Goal: Transaction & Acquisition: Book appointment/travel/reservation

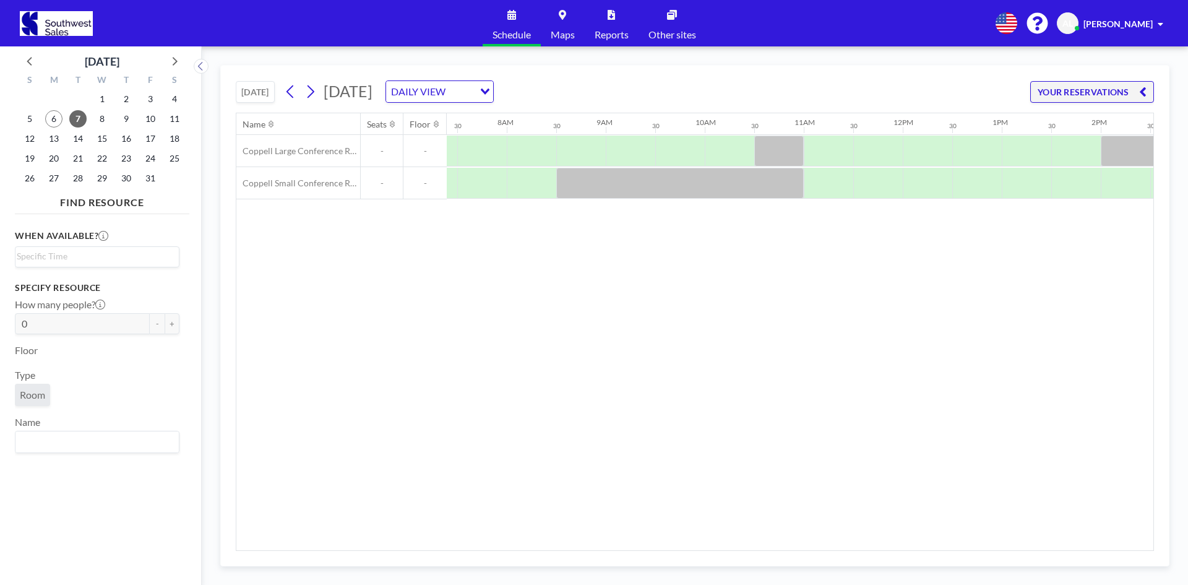
scroll to position [0, 743]
click at [609, 152] on div at bounding box center [620, 151] width 50 height 31
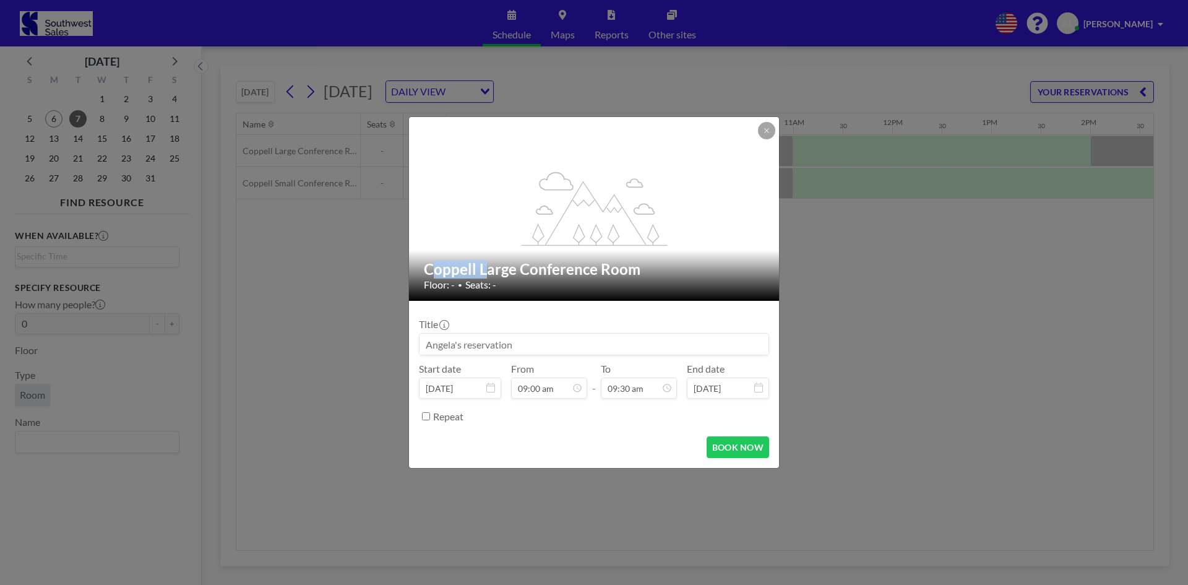
click at [609, 152] on div "flex-grow: 1.2;" at bounding box center [594, 209] width 371 height 184
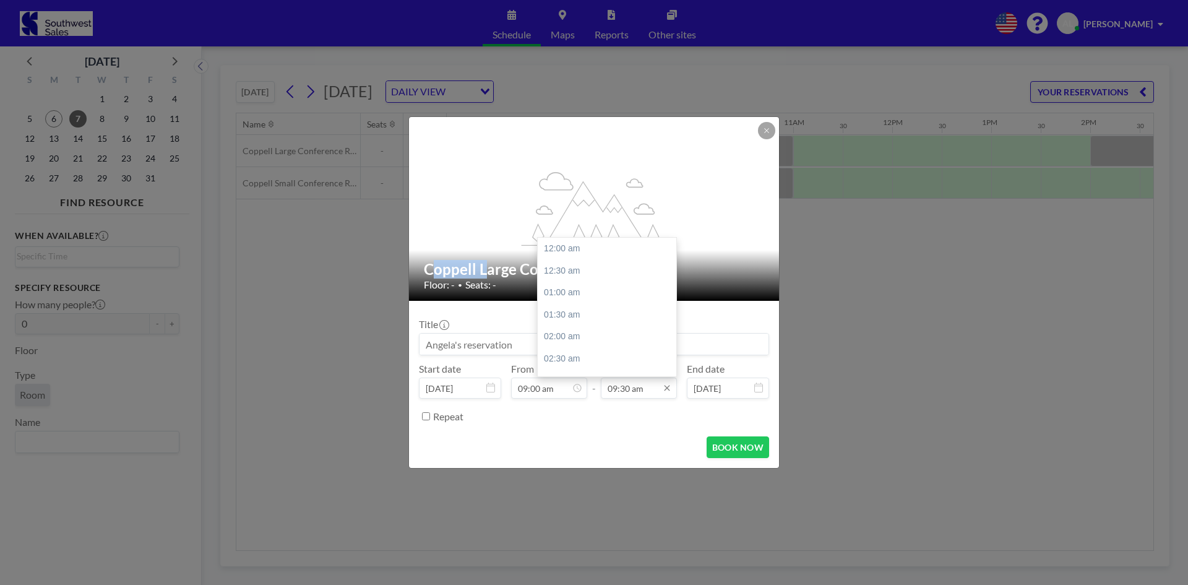
scroll to position [418, 0]
click at [650, 392] on input "09:30 am" at bounding box center [639, 388] width 76 height 21
click at [566, 269] on div "10:00 am" at bounding box center [610, 271] width 145 height 22
type input "10:00 am"
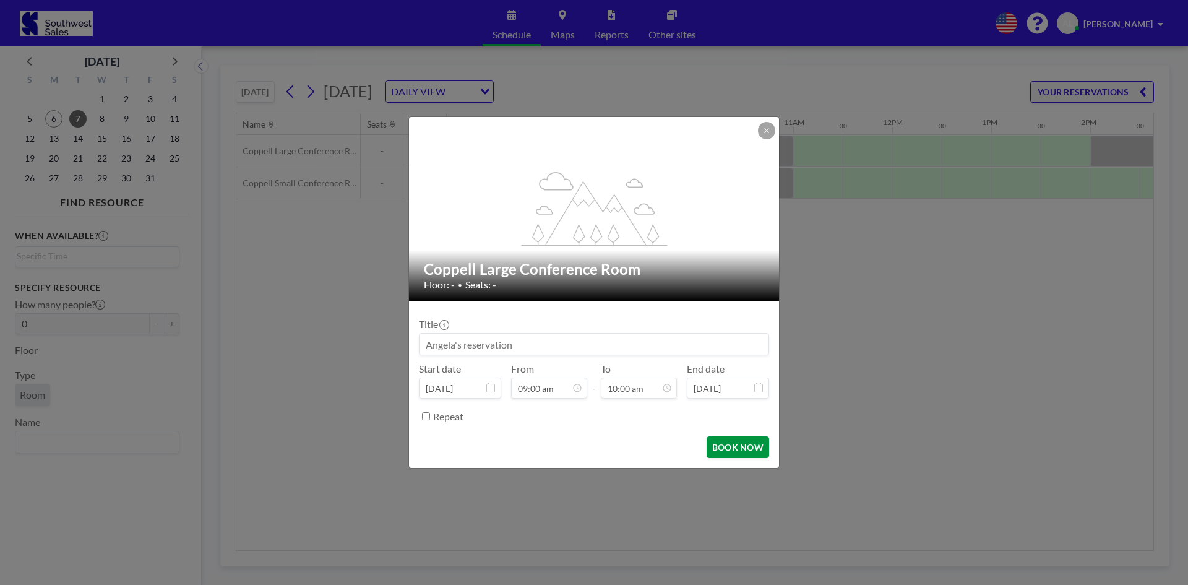
click at [735, 452] on button "BOOK NOW" at bounding box center [738, 447] width 63 height 22
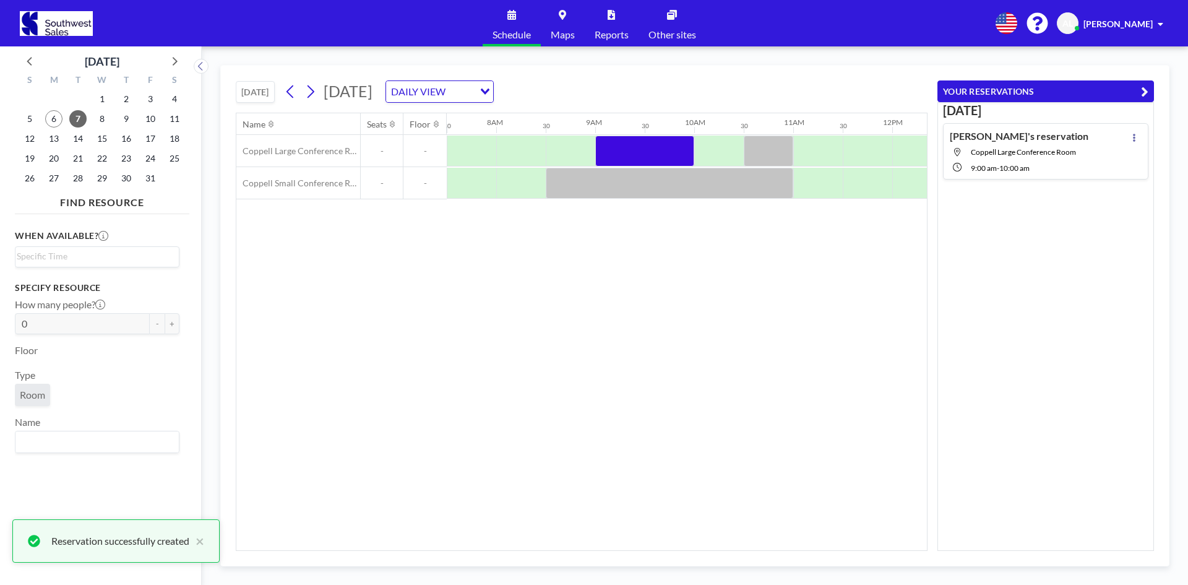
drag, startPoint x: 480, startPoint y: 542, endPoint x: 521, endPoint y: 540, distance: 40.9
click at [520, 542] on div "Name Seats Floor 12AM 30 1AM 30 2AM 30 3AM 30 4AM 30 5AM 30 6AM 30 7AM 30 8AM 3…" at bounding box center [581, 331] width 691 height 437
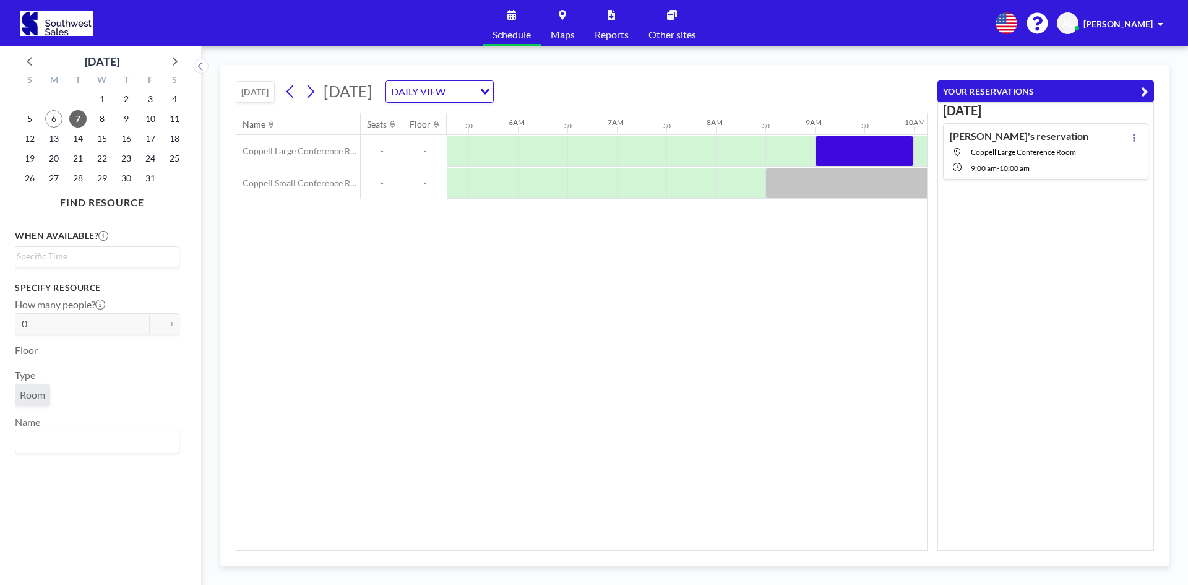
scroll to position [0, 509]
